Goal: Task Accomplishment & Management: Manage account settings

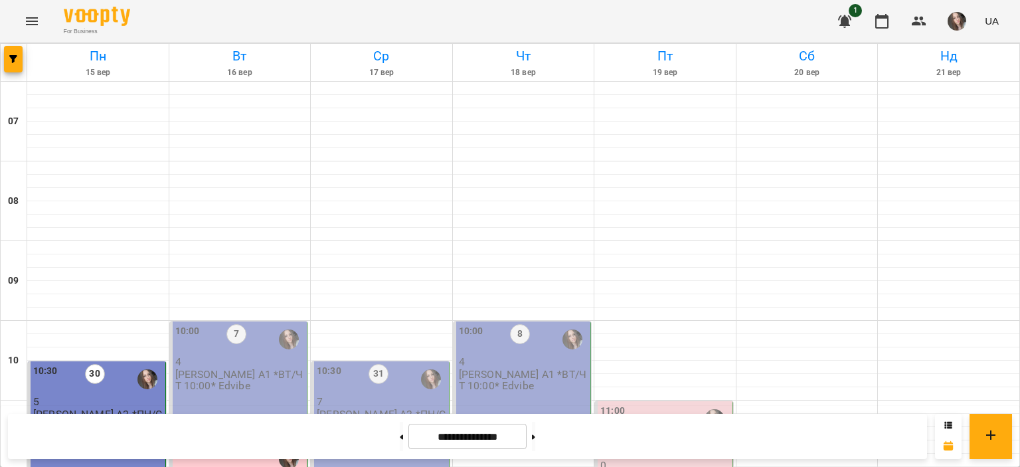
scroll to position [332, 0]
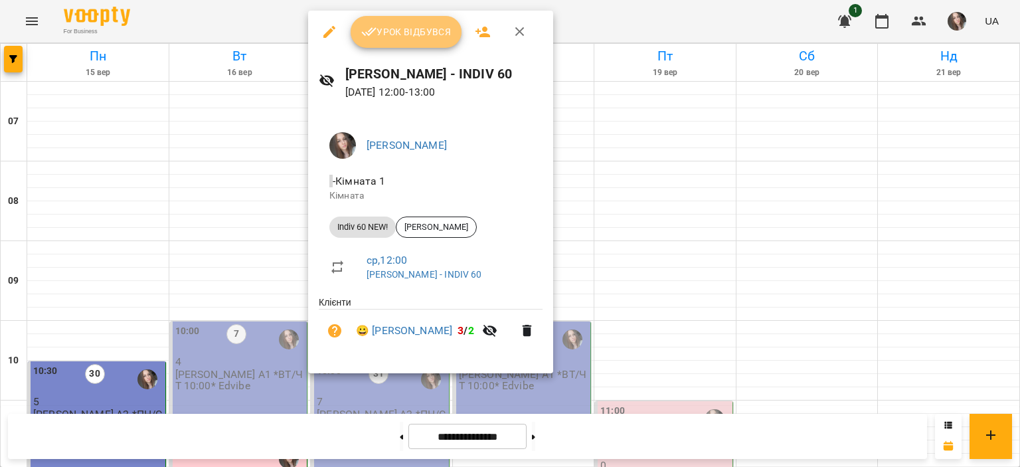
click at [387, 39] on span "Урок відбувся" at bounding box center [406, 32] width 90 height 16
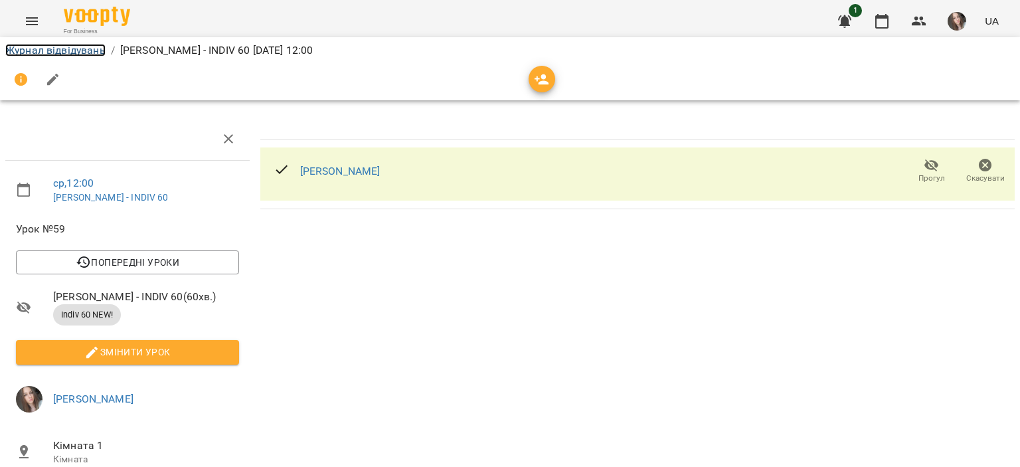
click at [78, 52] on link "Журнал відвідувань" at bounding box center [55, 50] width 100 height 13
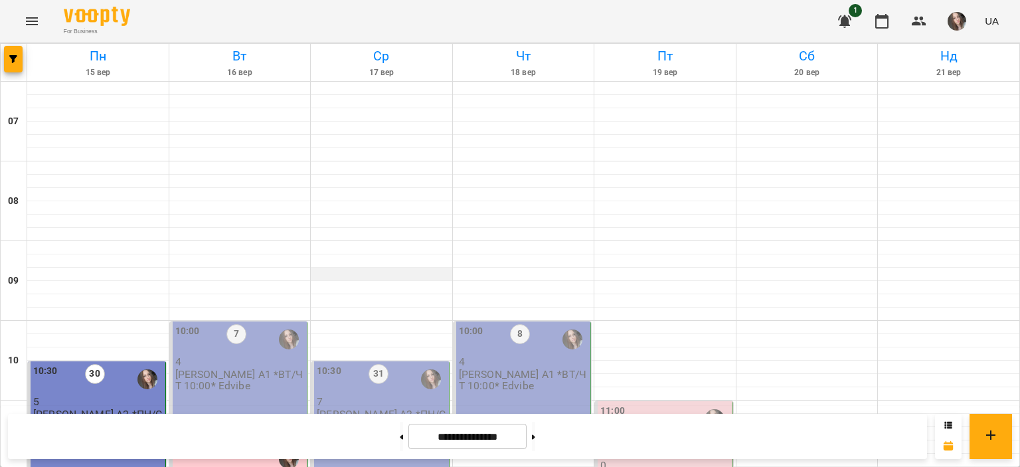
scroll to position [398, 0]
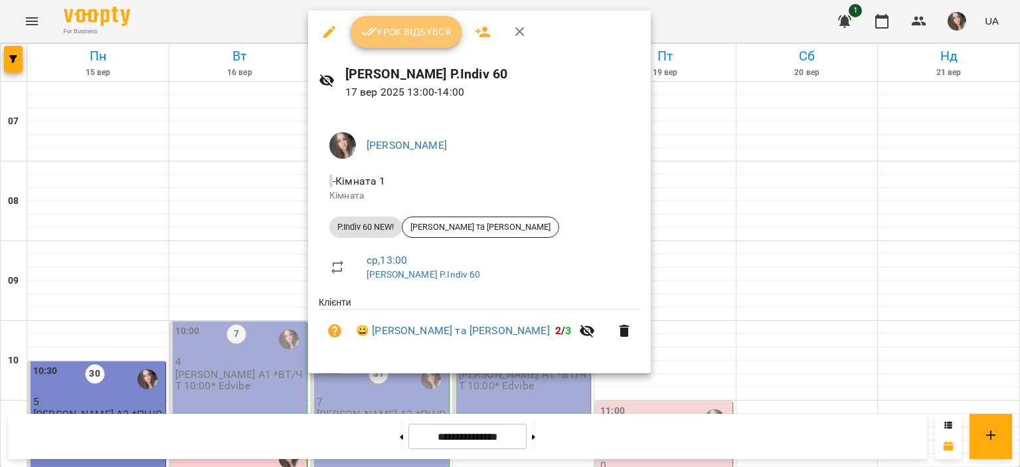
click at [412, 21] on button "Урок відбувся" at bounding box center [407, 32] width 112 height 32
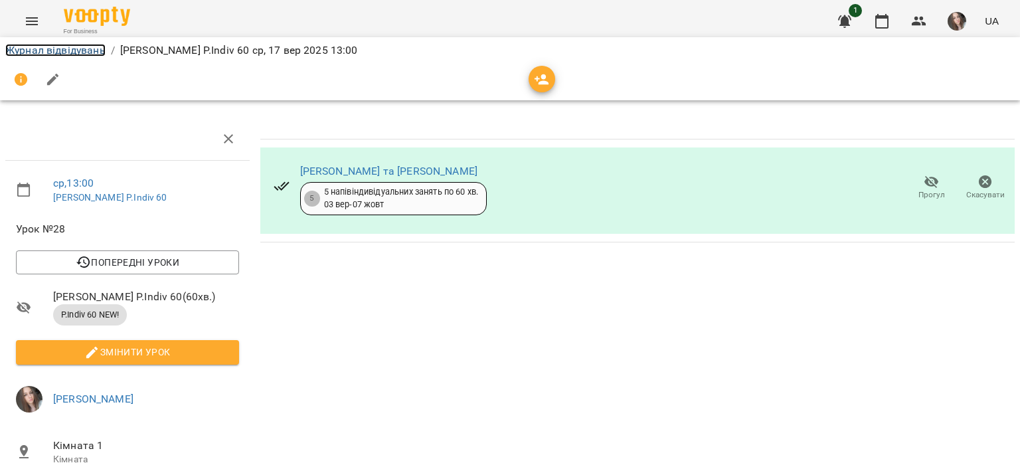
click at [92, 46] on link "Журнал відвідувань" at bounding box center [55, 50] width 100 height 13
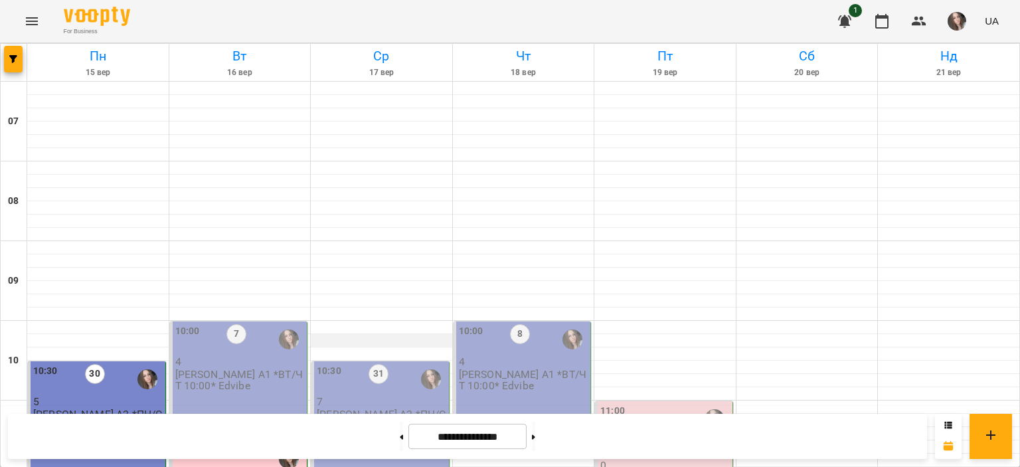
scroll to position [133, 0]
click at [372, 408] on p "[PERSON_NAME] А2 *ПН/СР 10:30*" at bounding box center [381, 419] width 129 height 23
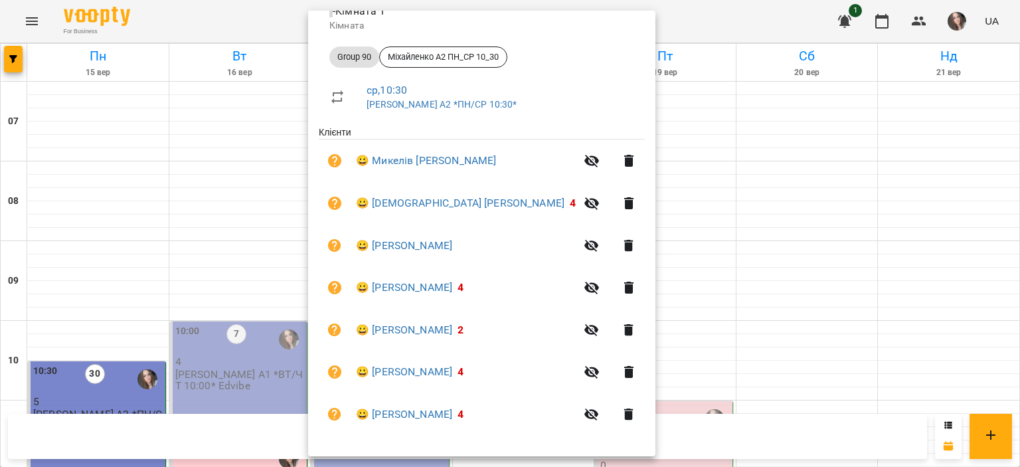
scroll to position [0, 0]
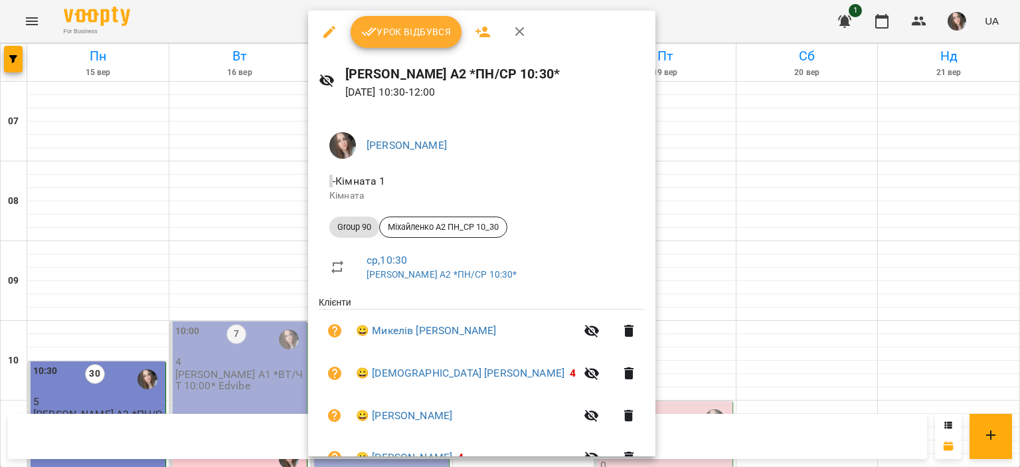
click at [372, 55] on div "[PERSON_NAME] А2 *ПН/СР 10:30* [DATE] 10:30 - 12:00" at bounding box center [481, 82] width 347 height 58
click at [373, 43] on button "Урок відбувся" at bounding box center [407, 32] width 112 height 32
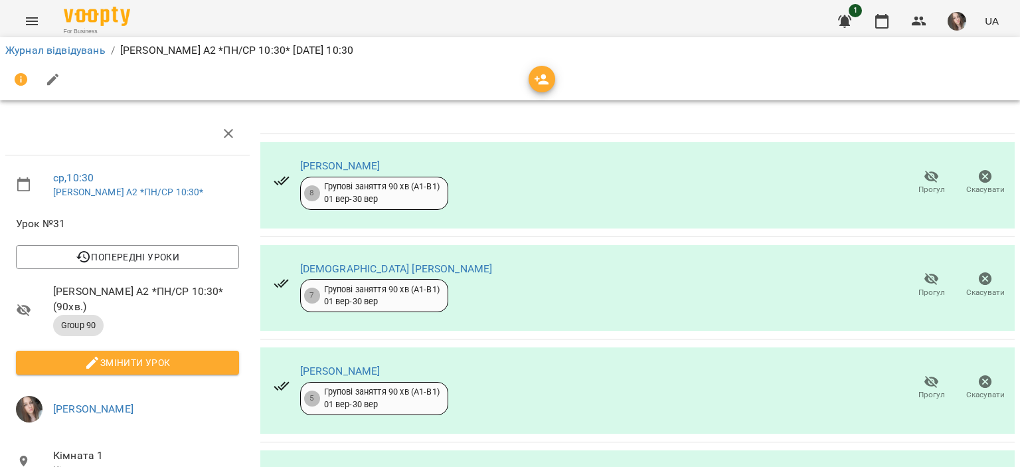
scroll to position [332, 0]
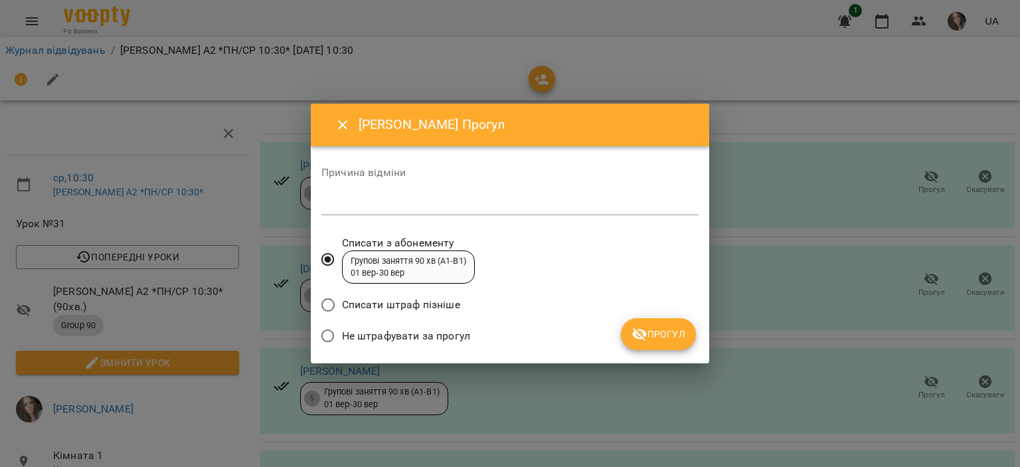
click at [441, 337] on span "Не штрафувати за прогул" at bounding box center [406, 336] width 128 height 16
click at [645, 328] on icon "submit" at bounding box center [639, 334] width 16 height 16
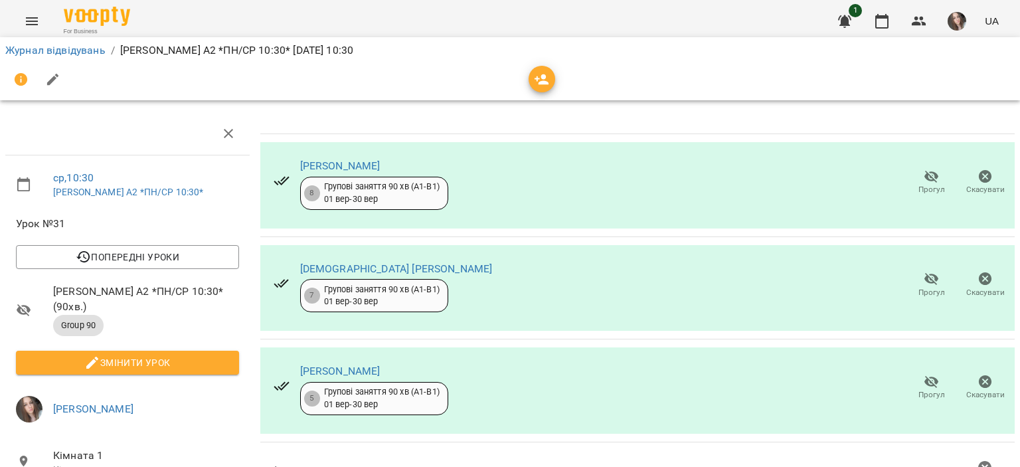
scroll to position [311, 0]
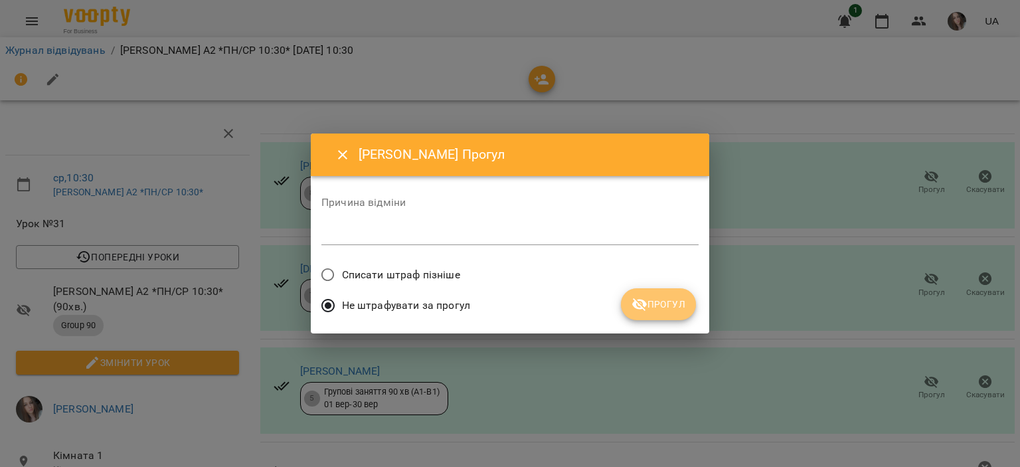
click at [661, 307] on span "Прогул" at bounding box center [658, 304] width 54 height 16
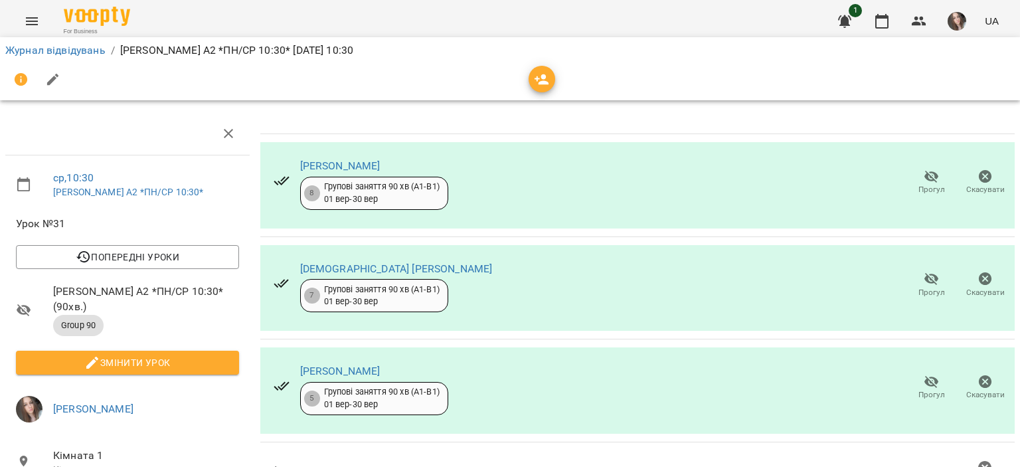
scroll to position [0, 0]
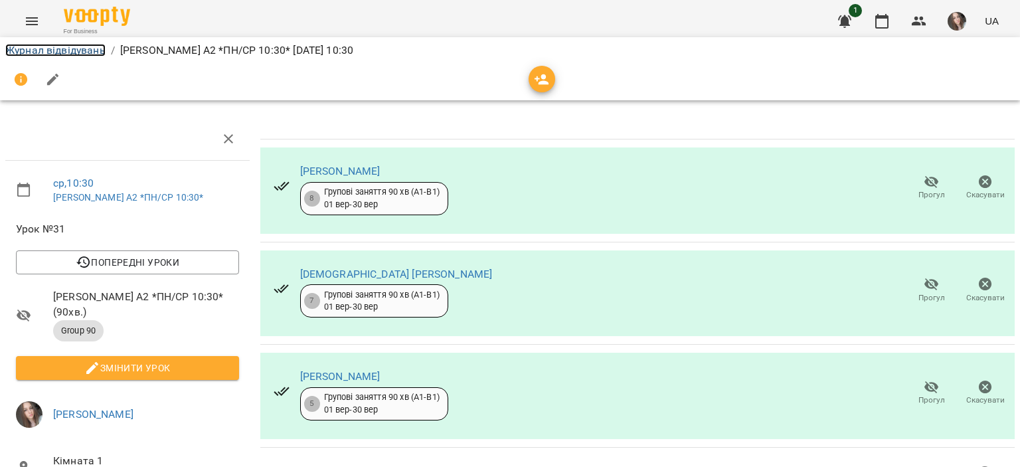
click at [69, 50] on link "Журнал відвідувань" at bounding box center [55, 50] width 100 height 13
